Goal: Task Accomplishment & Management: Use online tool/utility

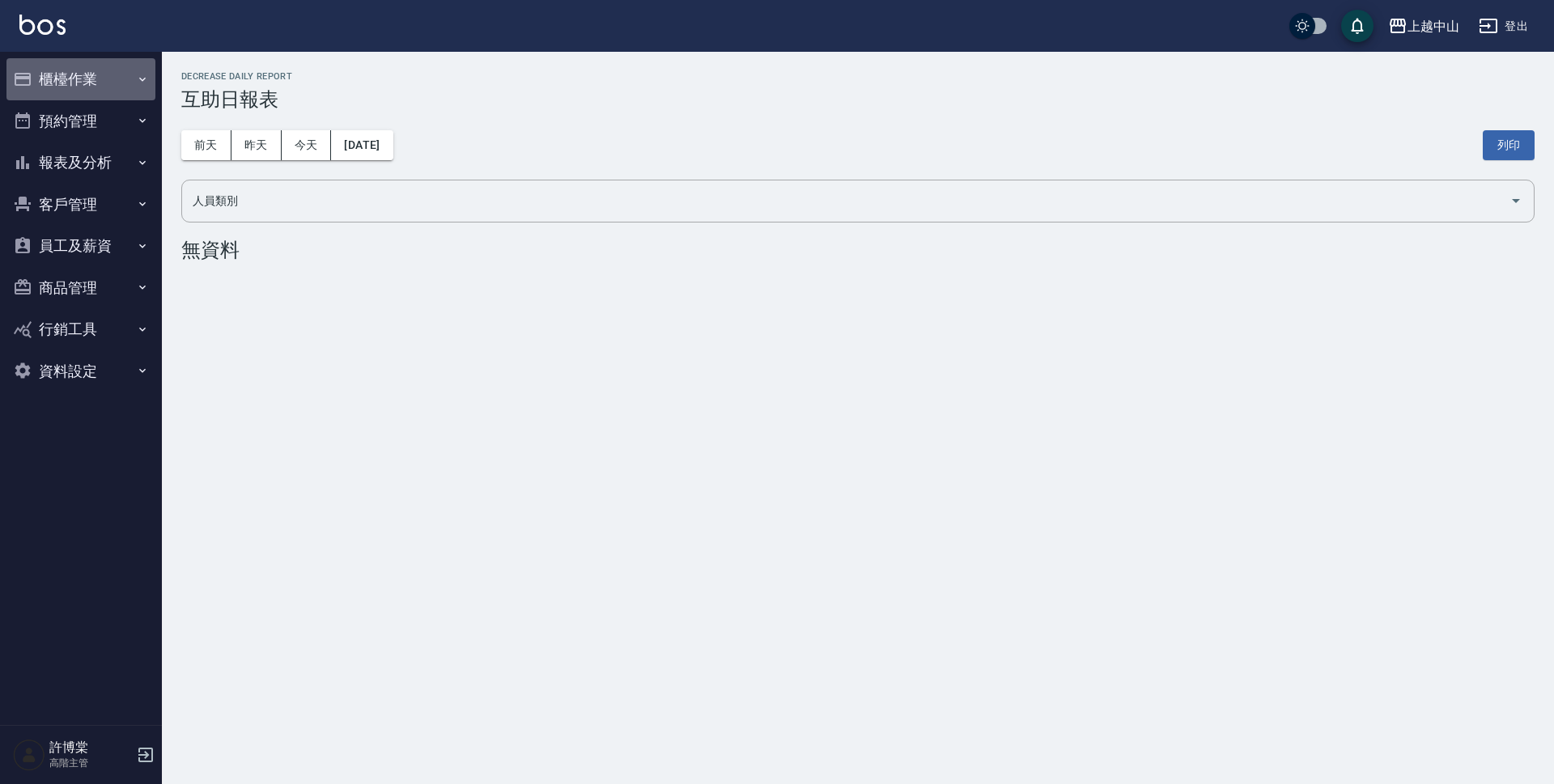
click at [82, 85] on button "櫃檯作業" at bounding box center [81, 79] width 149 height 42
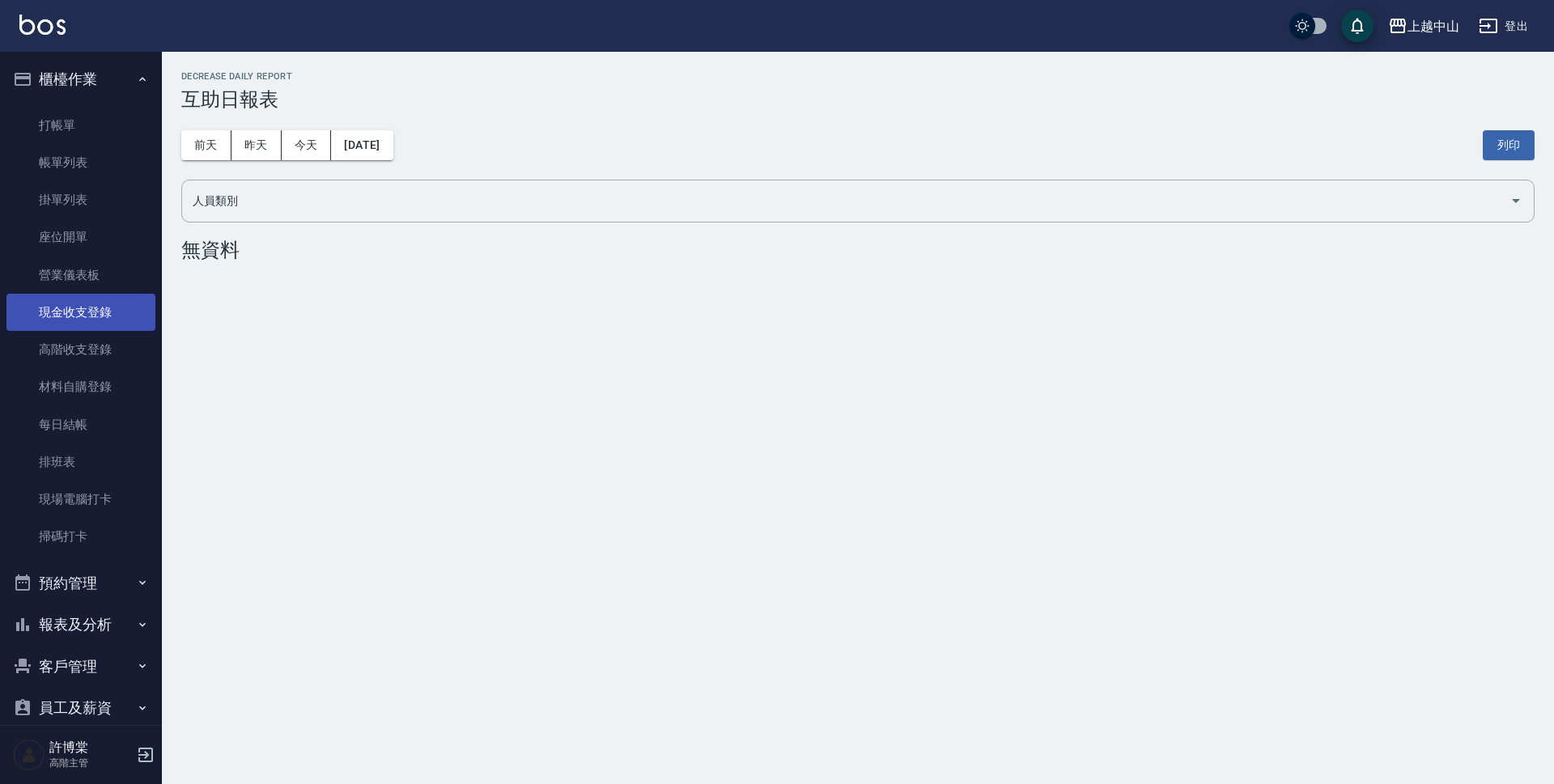
click at [94, 319] on link "現金收支登錄" at bounding box center [81, 312] width 149 height 37
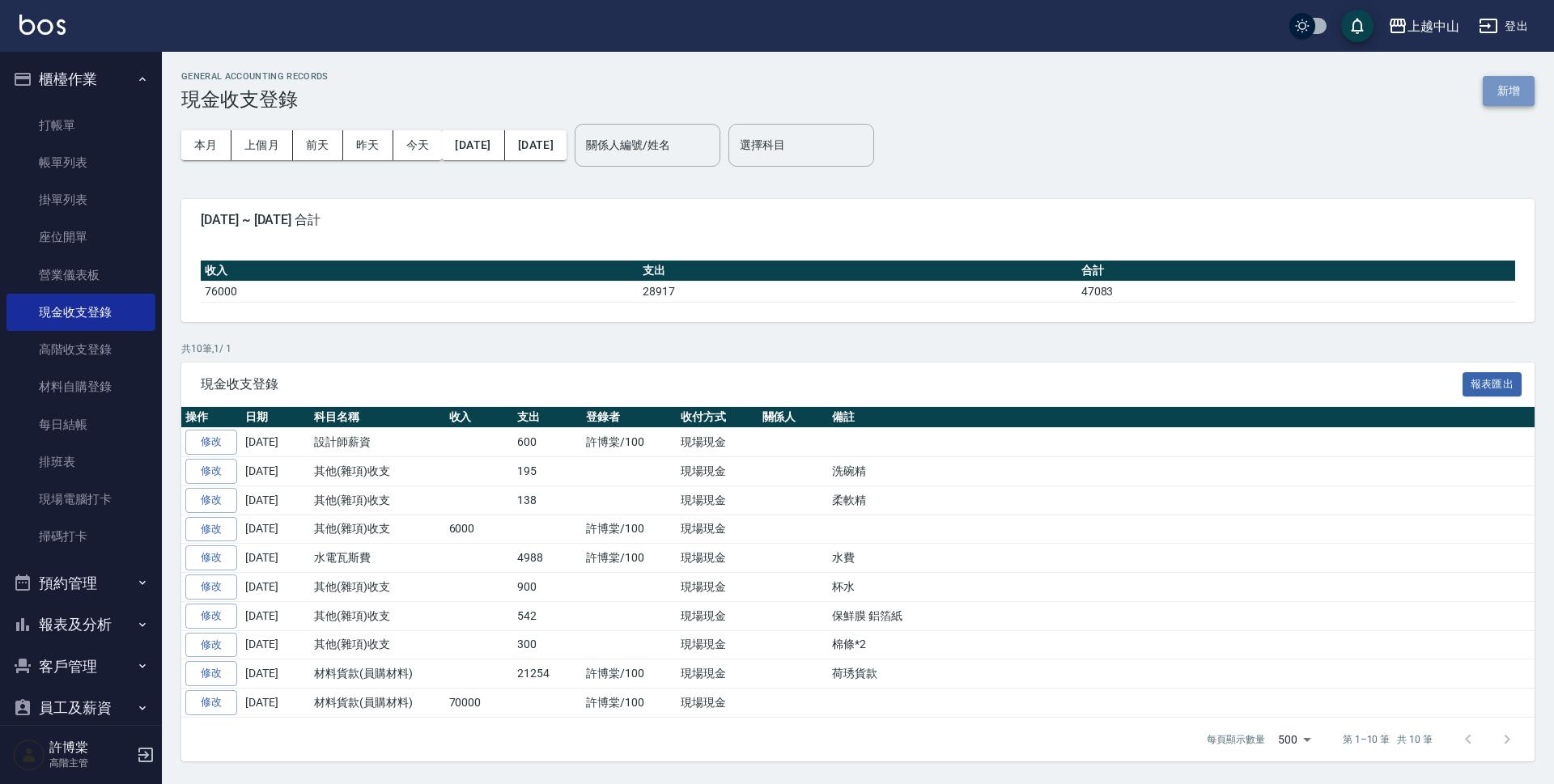
click at [1509, 93] on button "新增" at bounding box center [1508, 91] width 52 height 30
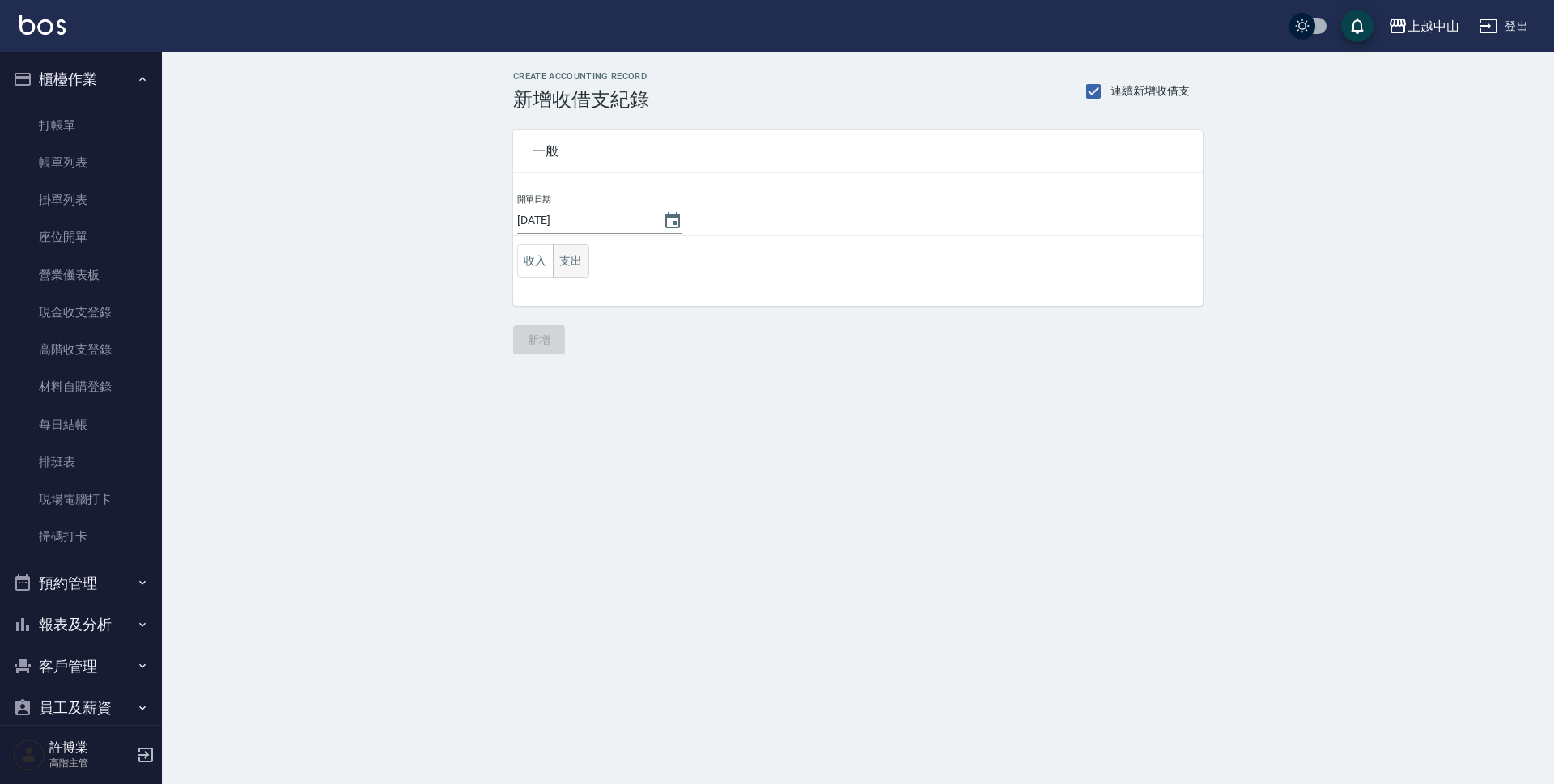
click at [563, 273] on button "支出" at bounding box center [571, 261] width 36 height 33
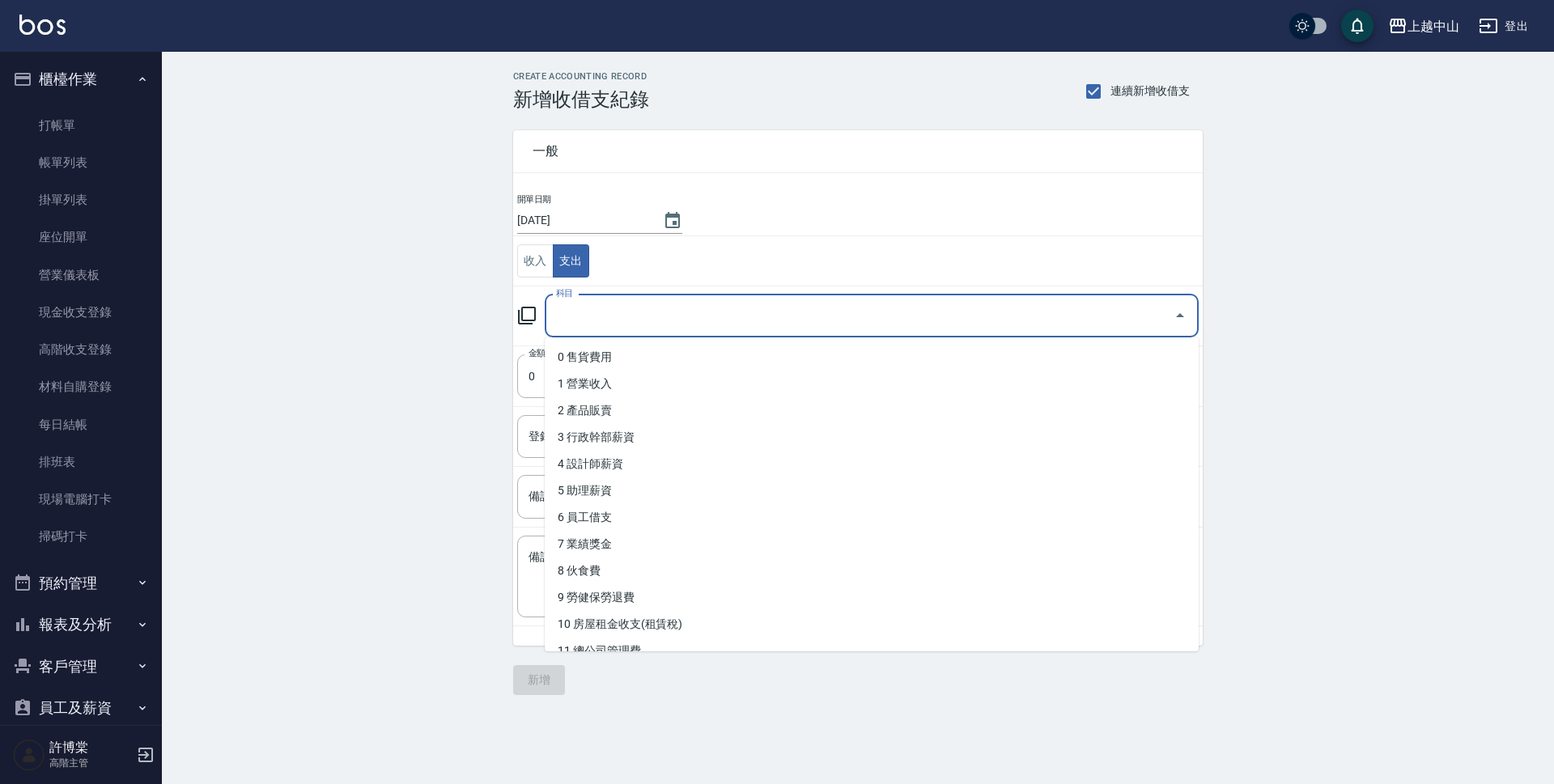
click at [564, 309] on input "科目" at bounding box center [860, 316] width 615 height 29
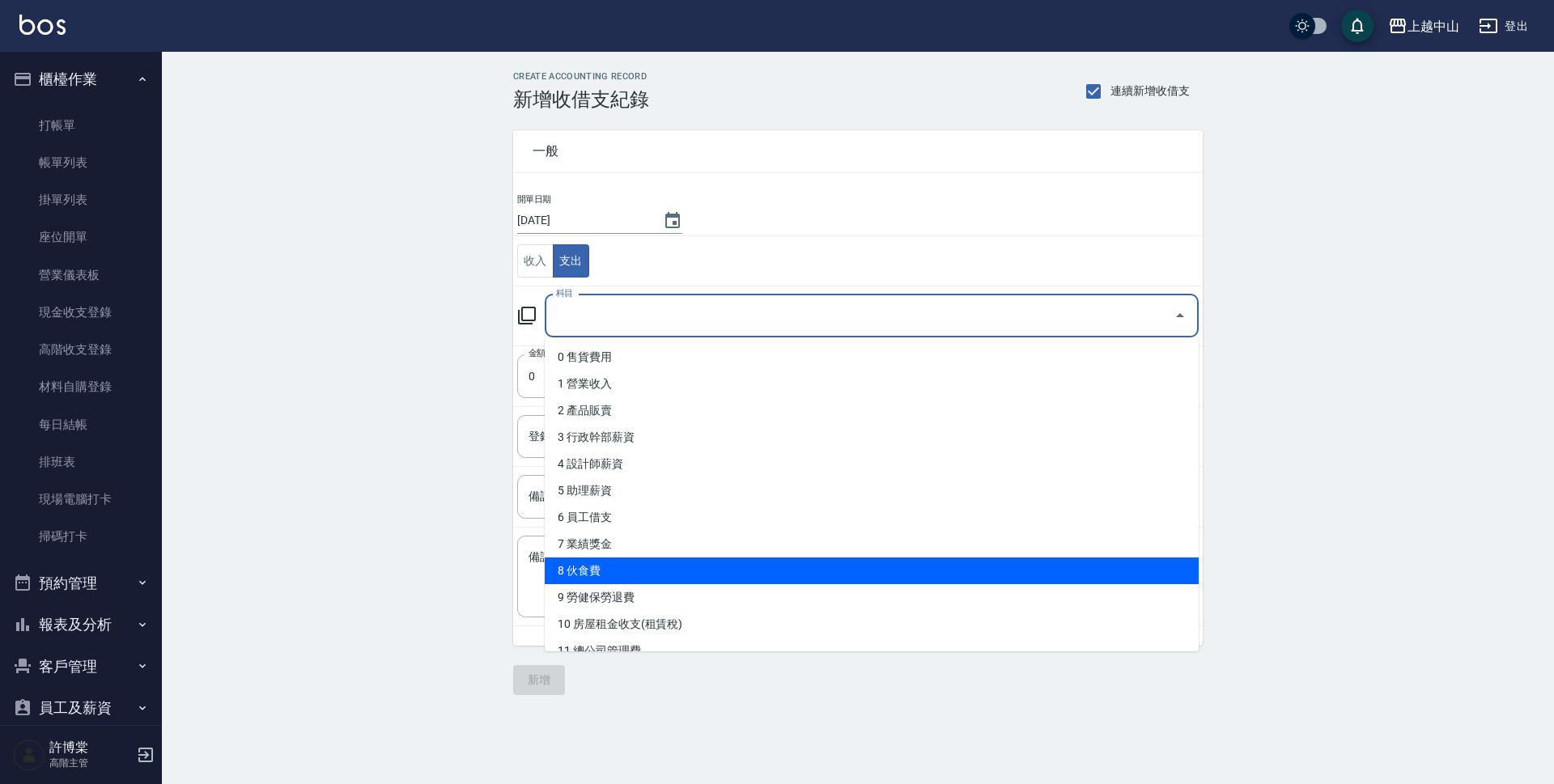
click at [750, 568] on li "8 伙食費" at bounding box center [871, 571] width 654 height 27
type input "8 伙食費"
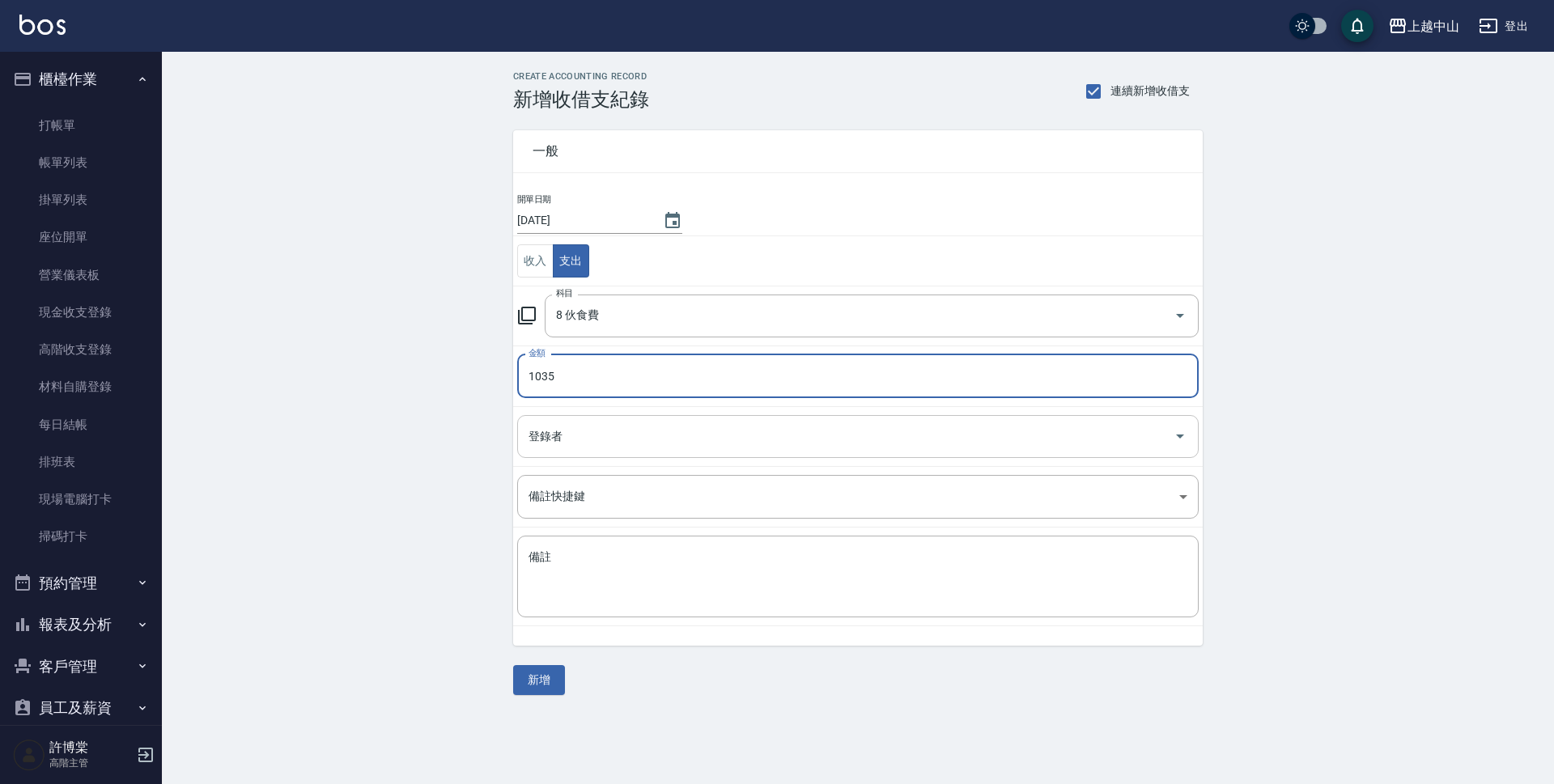
type input "1035"
click at [598, 434] on input "登錄者" at bounding box center [845, 436] width 643 height 29
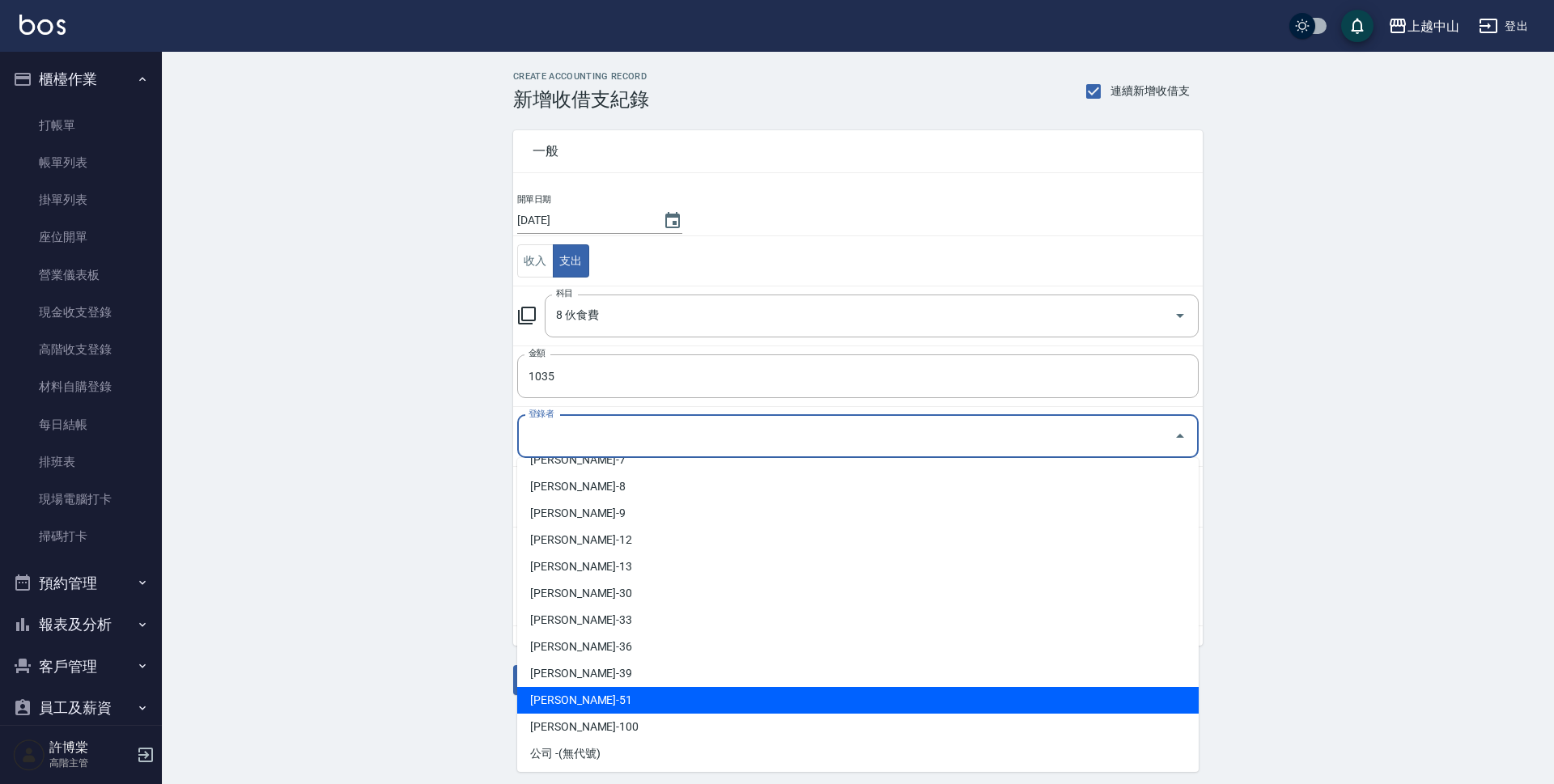
scroll to position [180, 0]
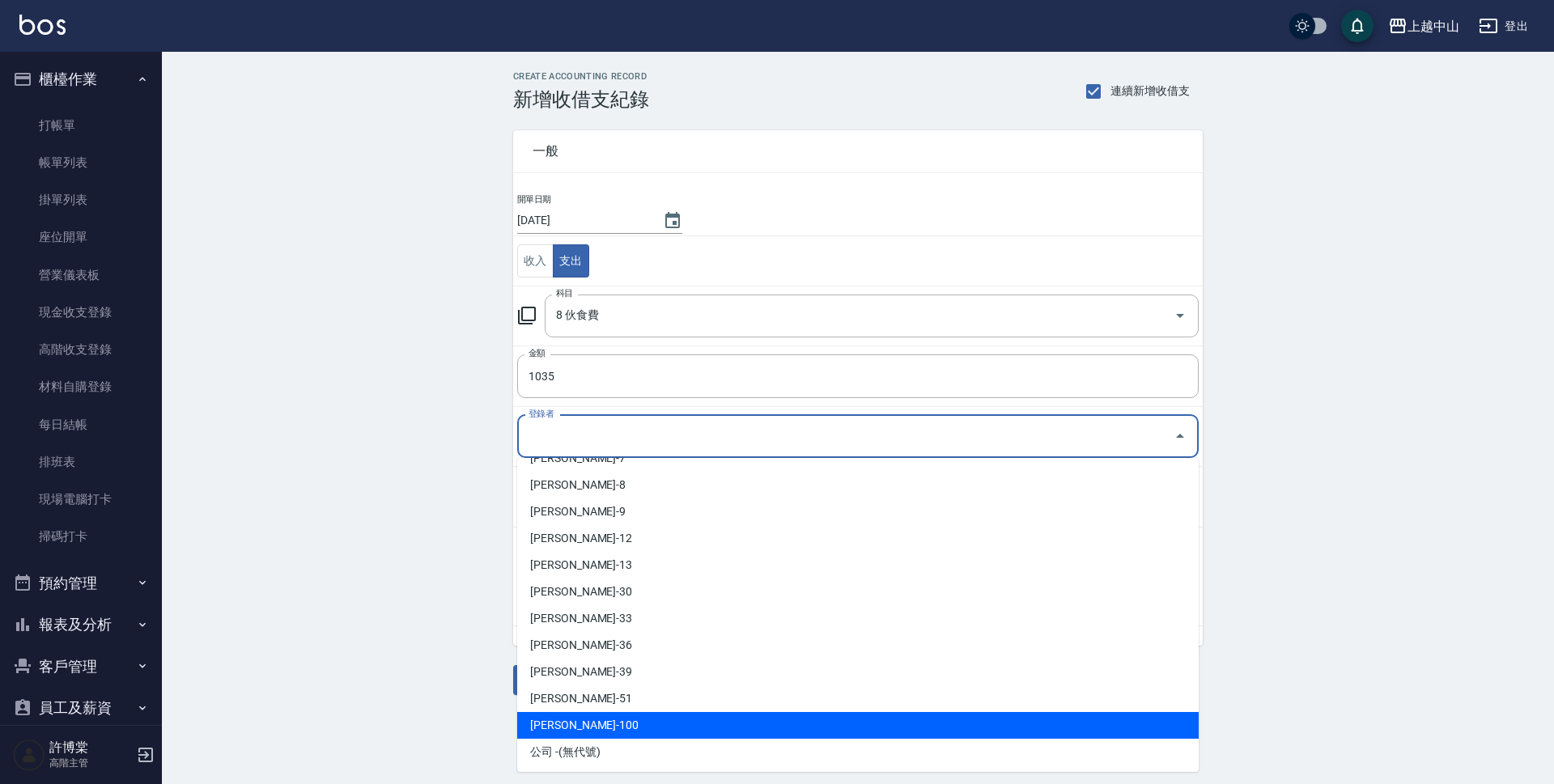
click at [585, 726] on li "許博棠-100" at bounding box center [857, 726] width 681 height 27
type input "許博棠-100"
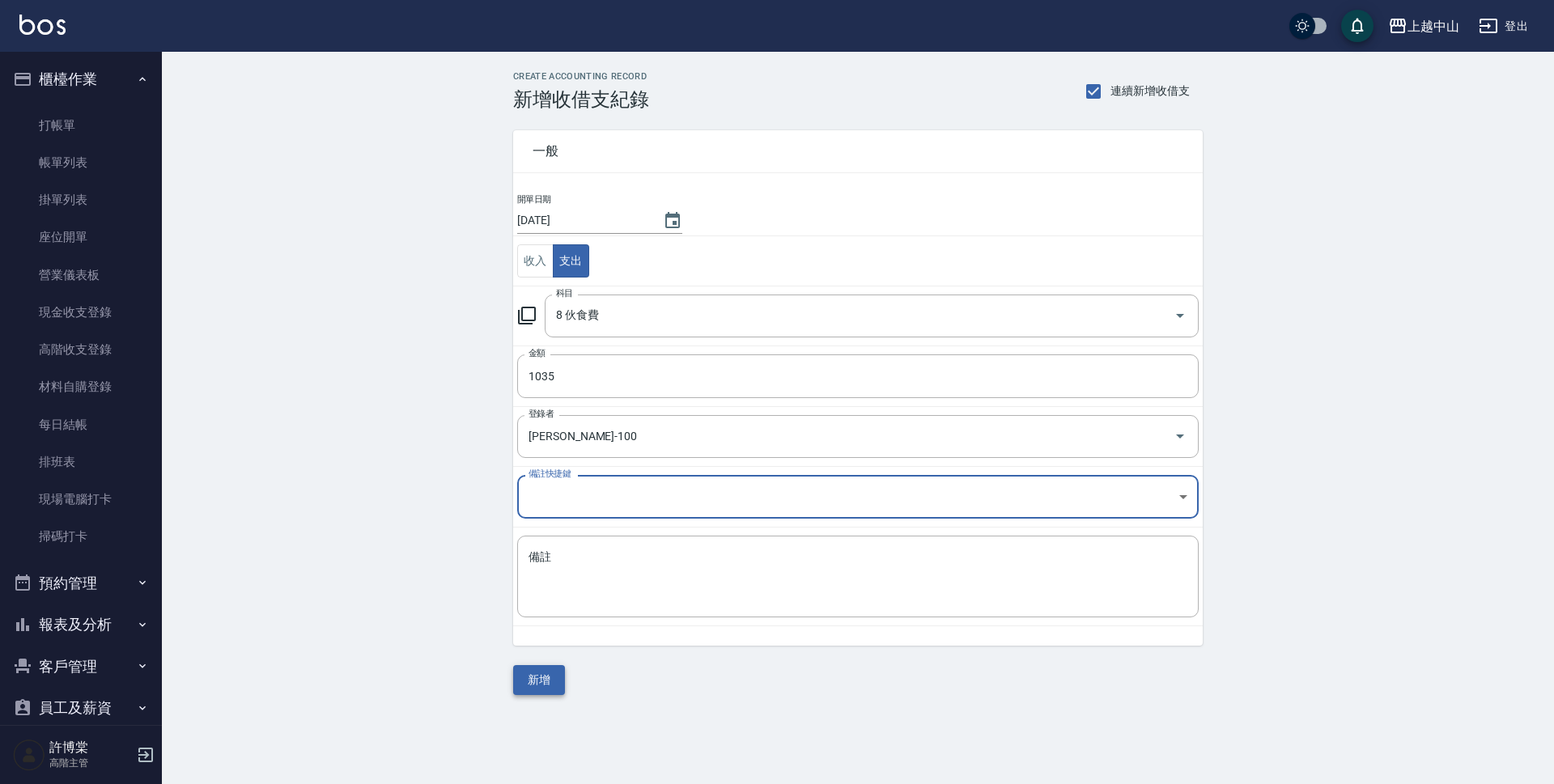
click at [538, 669] on button "新增" at bounding box center [539, 679] width 52 height 30
